Goal: Find specific page/section: Locate a particular part of the current website

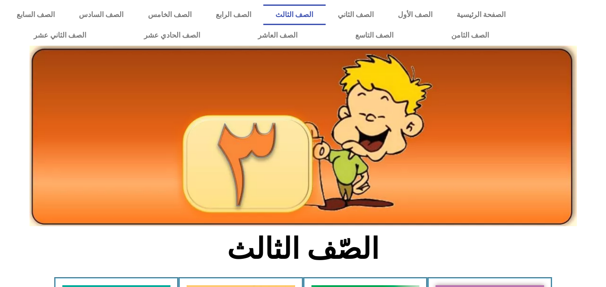
scroll to position [308, 0]
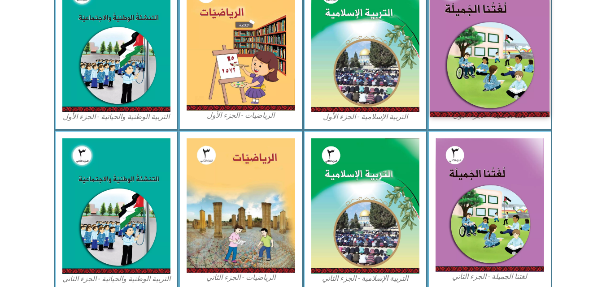
click at [496, 37] on img at bounding box center [489, 43] width 119 height 147
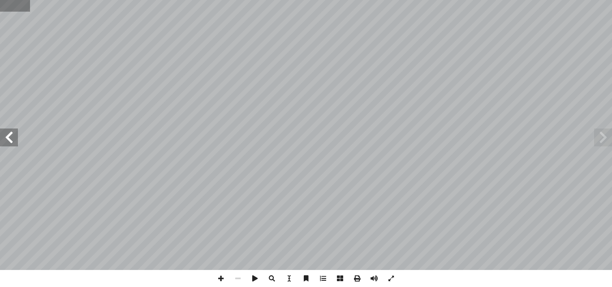
click at [19, 3] on input "text" at bounding box center [15, 6] width 30 height 12
type input "**"
click at [603, 138] on span at bounding box center [603, 138] width 18 height 18
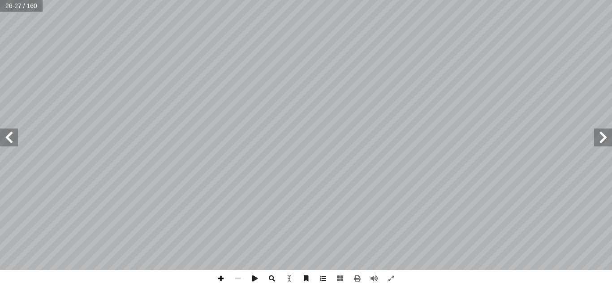
click at [221, 279] on span at bounding box center [221, 278] width 17 height 17
